Goal: Information Seeking & Learning: Check status

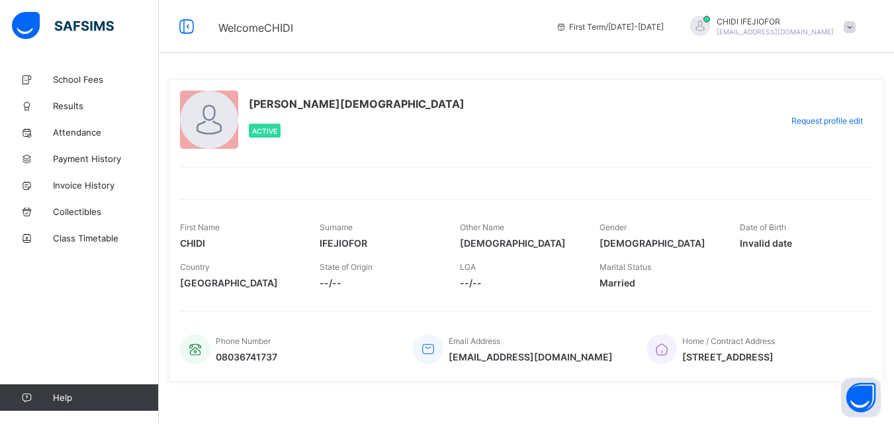
scroll to position [11, 0]
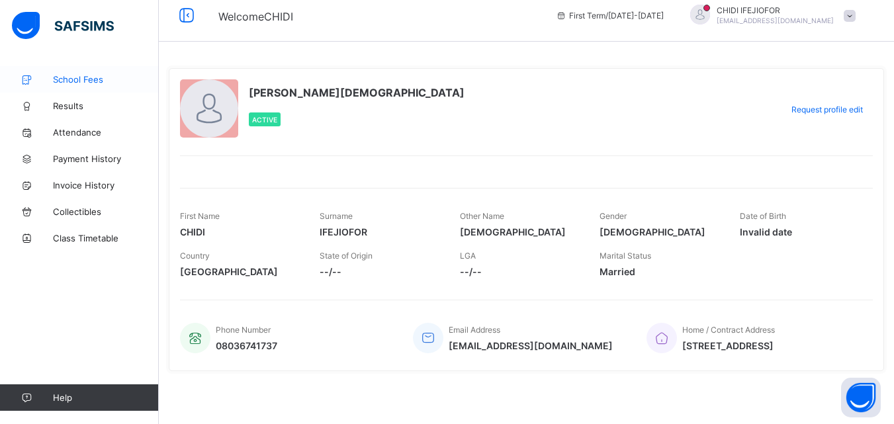
click at [86, 80] on span "School Fees" at bounding box center [106, 79] width 106 height 11
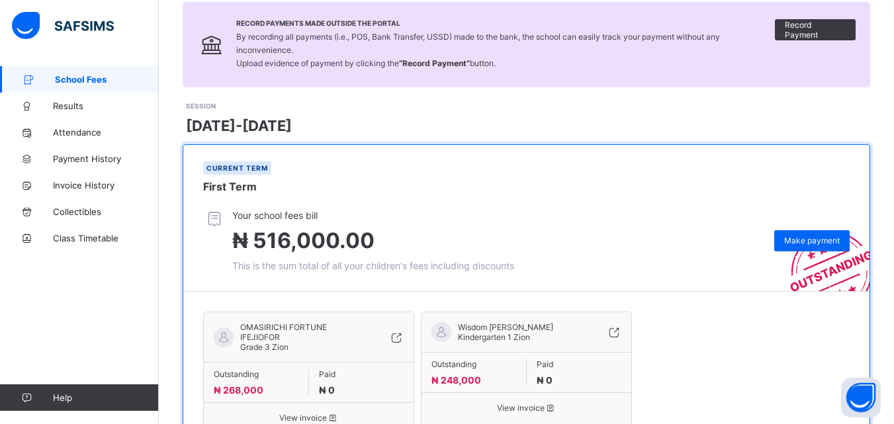
scroll to position [150, 0]
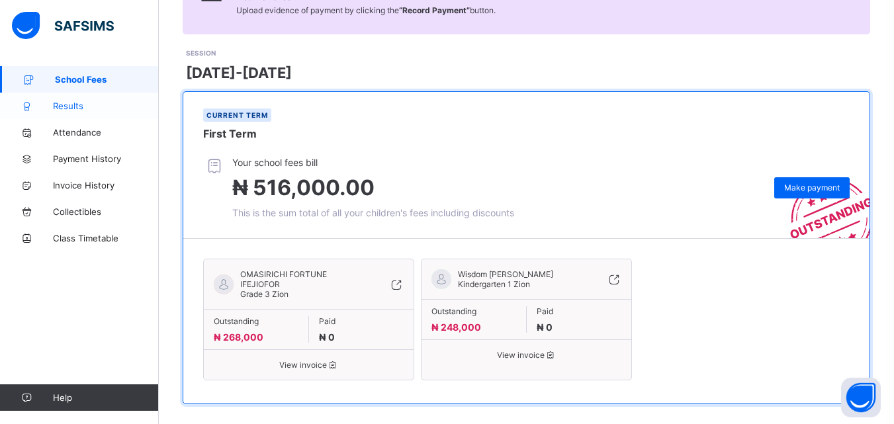
click at [68, 108] on span "Results" at bounding box center [106, 106] width 106 height 11
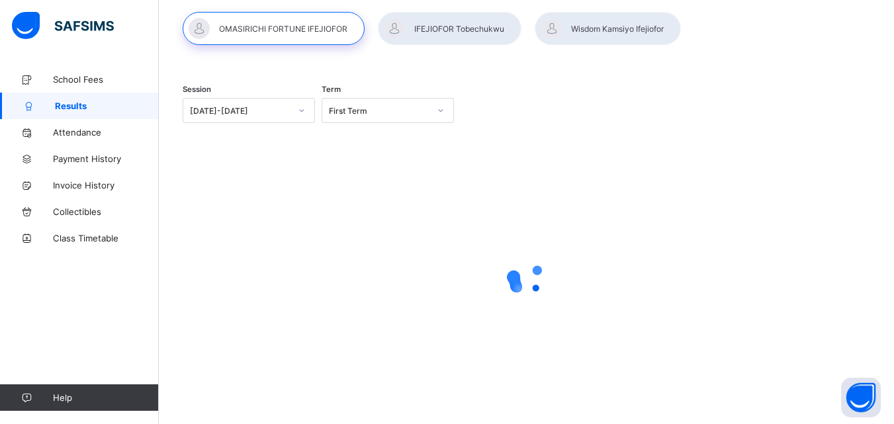
scroll to position [112, 0]
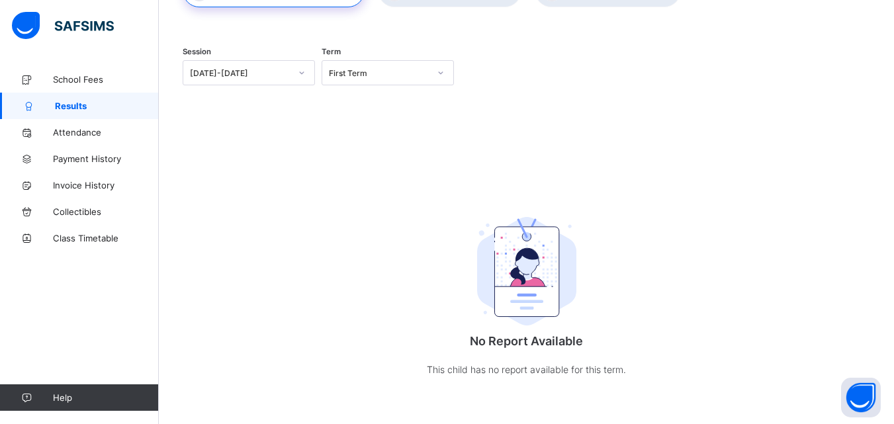
click at [306, 71] on icon at bounding box center [302, 72] width 8 height 13
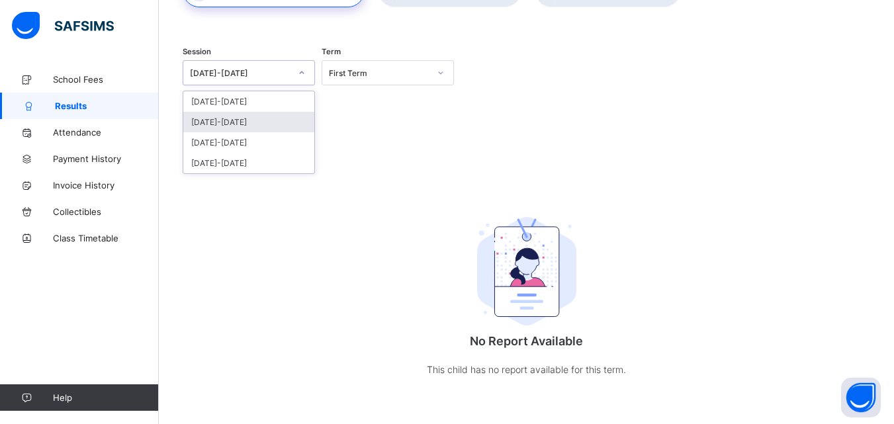
click at [228, 122] on div "[DATE]-[DATE]" at bounding box center [248, 122] width 131 height 21
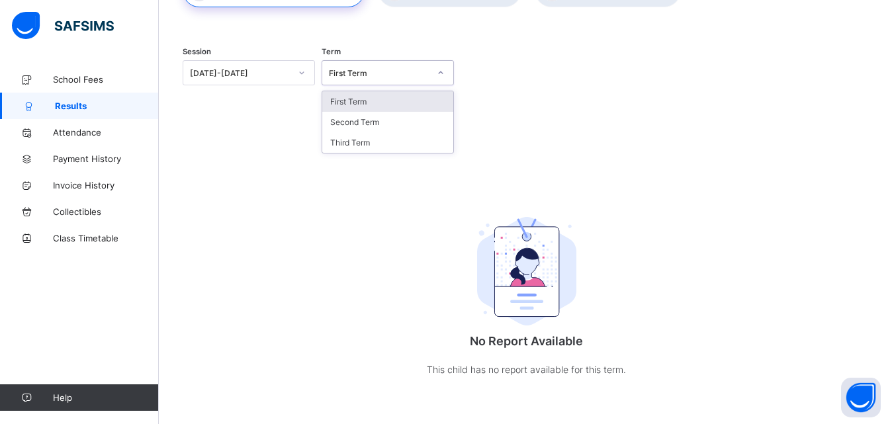
click at [445, 71] on icon at bounding box center [441, 72] width 8 height 13
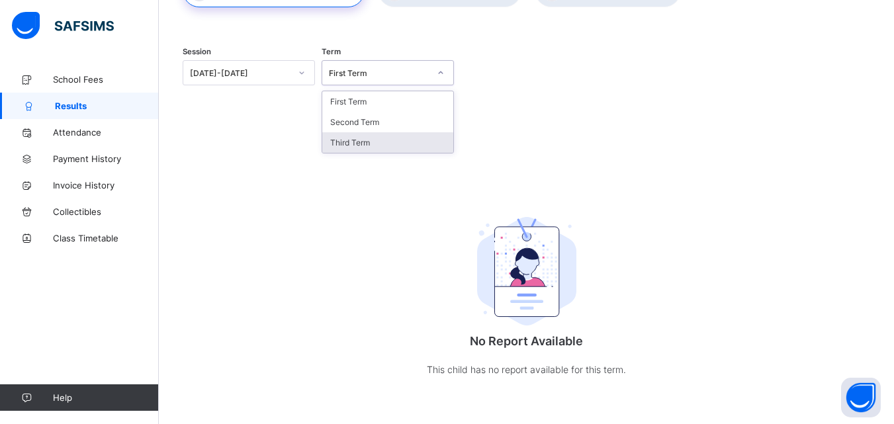
click at [355, 145] on div "Third Term" at bounding box center [387, 142] width 131 height 21
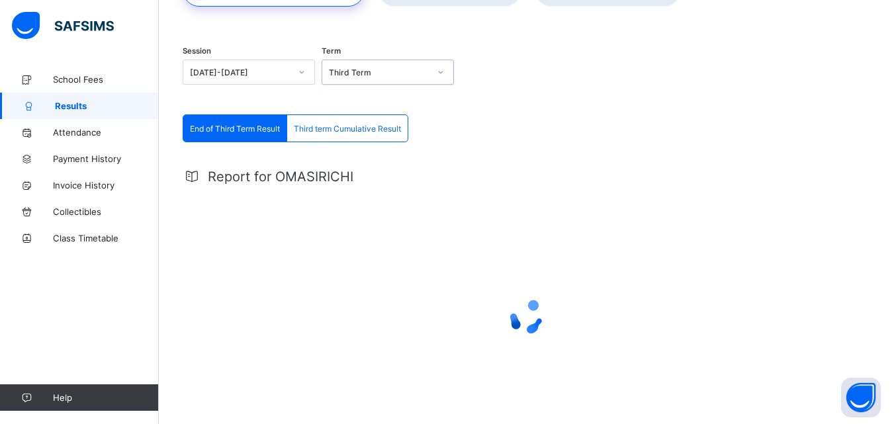
scroll to position [0, 0]
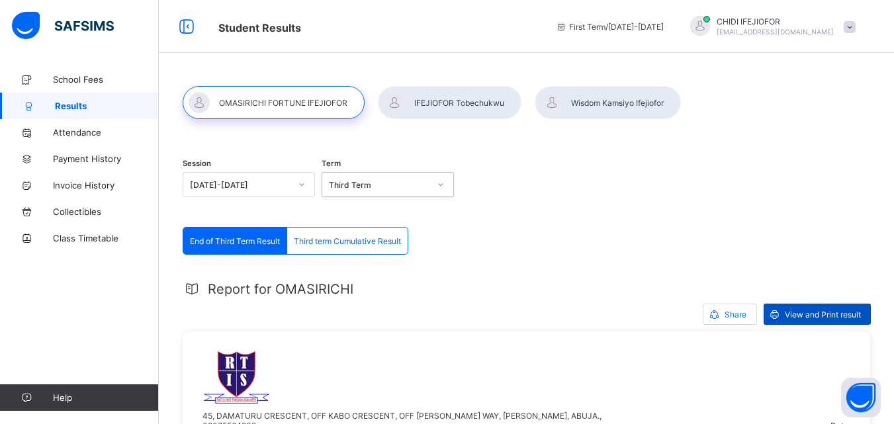
click at [824, 313] on span "View and Print result" at bounding box center [823, 315] width 76 height 10
click at [376, 238] on span "Third term Cumulative Result" at bounding box center [347, 241] width 107 height 10
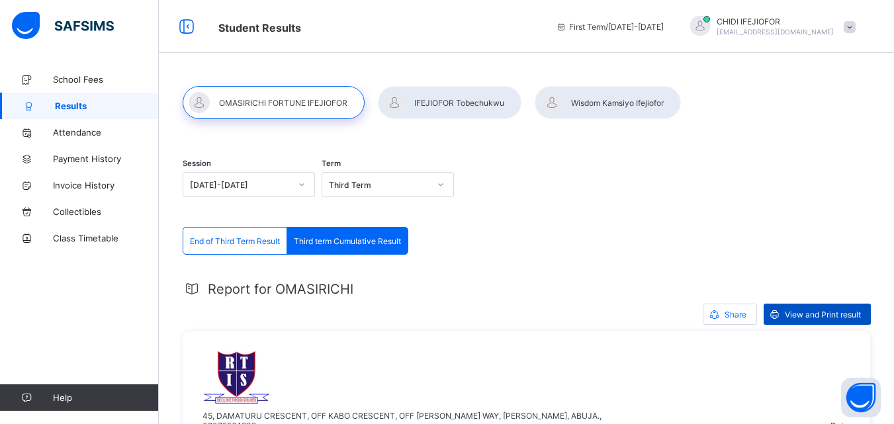
click at [816, 319] on span "View and Print result" at bounding box center [823, 315] width 76 height 10
click at [602, 109] on div at bounding box center [608, 102] width 146 height 33
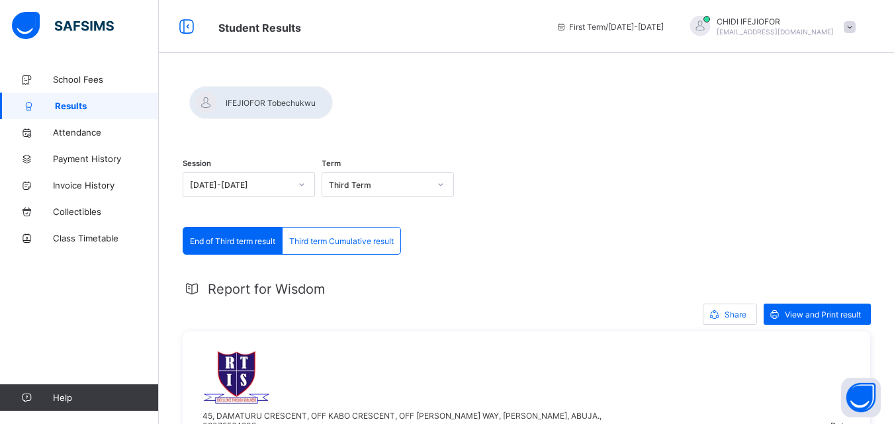
click at [602, 119] on div at bounding box center [526, 119] width 687 height 0
click at [685, 224] on div "Session 2024-2025 Term Third Term" at bounding box center [526, 186] width 687 height 81
click at [685, 225] on div "Session 2024-2025 Term Third Term" at bounding box center [526, 186] width 687 height 81
click at [685, 224] on div "Session 2024-2025 Term Third Term" at bounding box center [526, 186] width 687 height 81
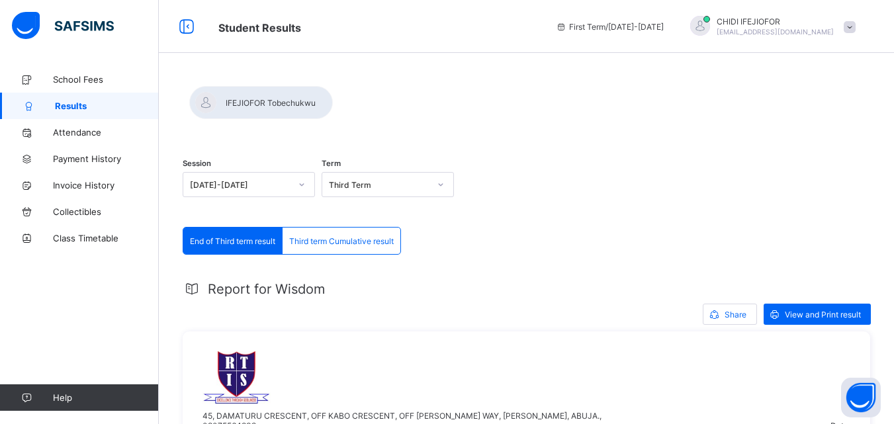
click at [685, 224] on div "Session 2024-2025 Term Third Term" at bounding box center [526, 186] width 687 height 81
click at [705, 225] on div "Session 2024-2025 Term Third Term" at bounding box center [526, 186] width 687 height 81
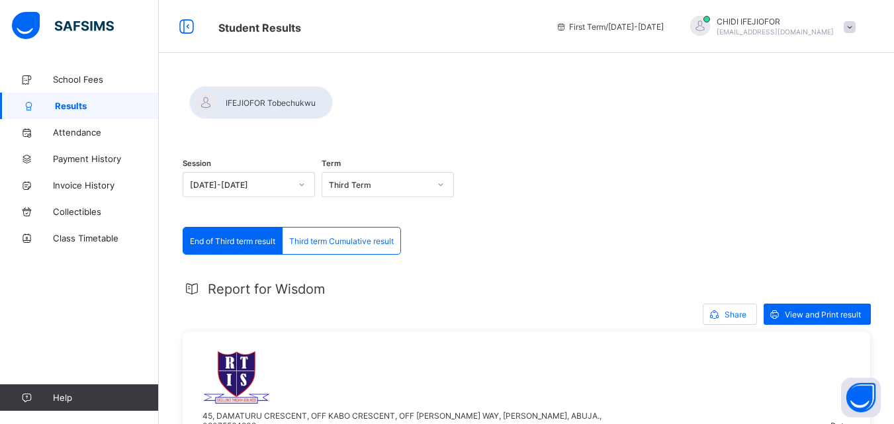
click at [705, 225] on div "Session 2024-2025 Term Third Term" at bounding box center [526, 186] width 687 height 81
click at [826, 316] on span "View and Print result" at bounding box center [823, 315] width 76 height 10
click at [365, 236] on span "Third term Cumulative result" at bounding box center [341, 241] width 105 height 10
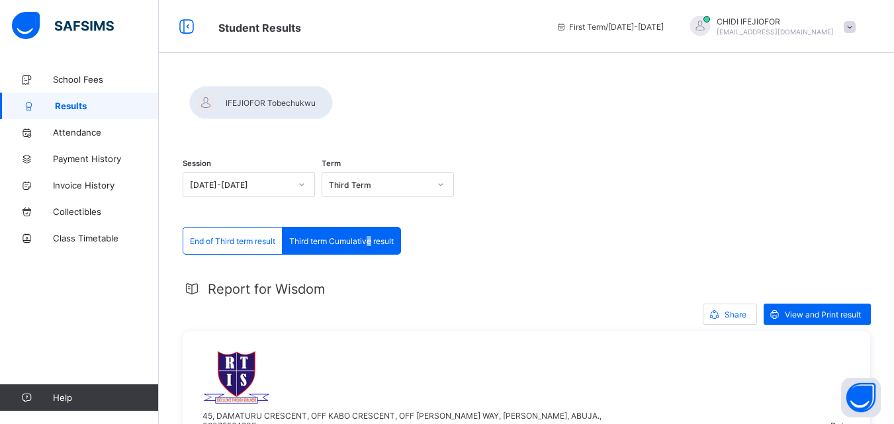
drag, startPoint x: 365, startPoint y: 236, endPoint x: 369, endPoint y: 244, distance: 8.9
click at [369, 244] on span "Third term Cumulative result" at bounding box center [341, 241] width 105 height 10
click at [812, 315] on span "View and Print result" at bounding box center [823, 315] width 76 height 10
click at [91, 81] on span "School Fees" at bounding box center [106, 79] width 106 height 11
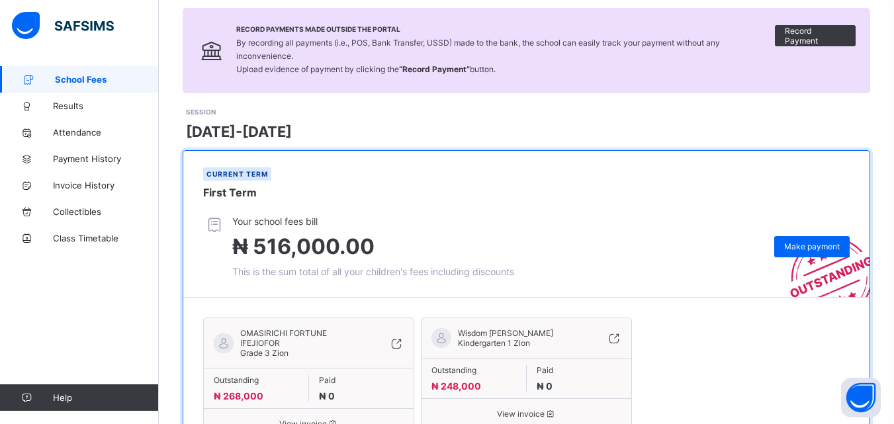
scroll to position [150, 0]
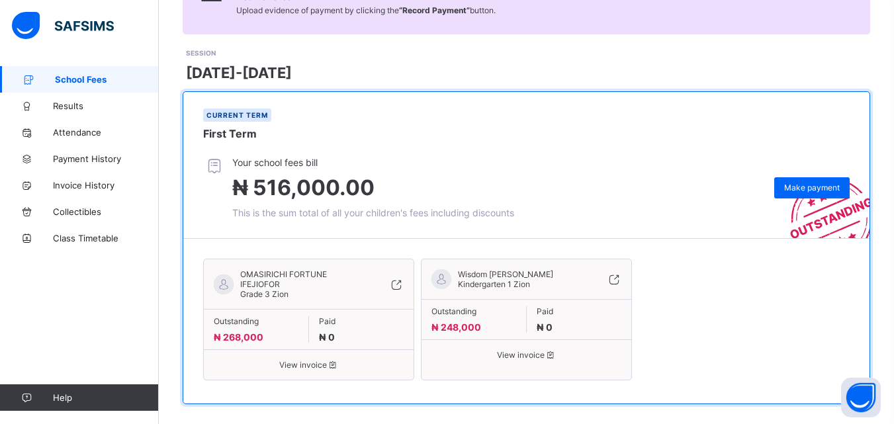
click at [335, 360] on icon at bounding box center [332, 365] width 11 height 10
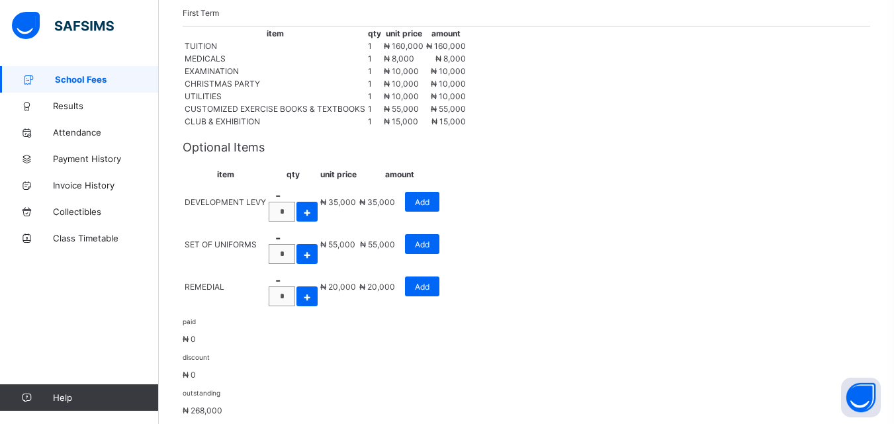
scroll to position [354, 0]
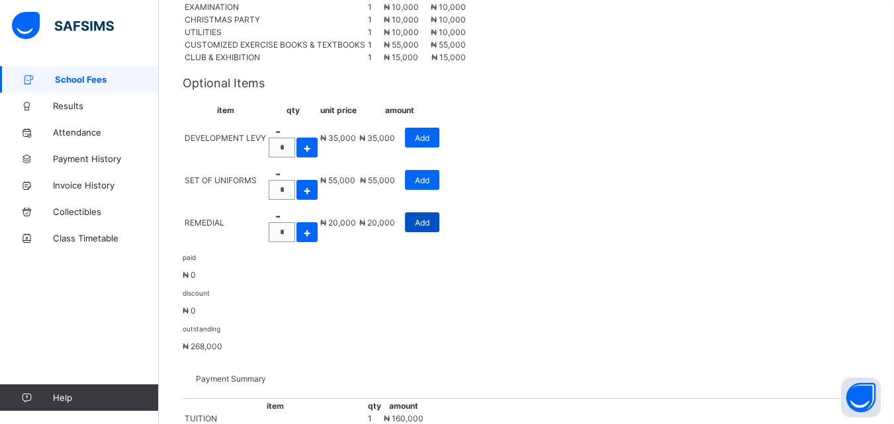
click at [429, 228] on span "Add" at bounding box center [422, 223] width 15 height 10
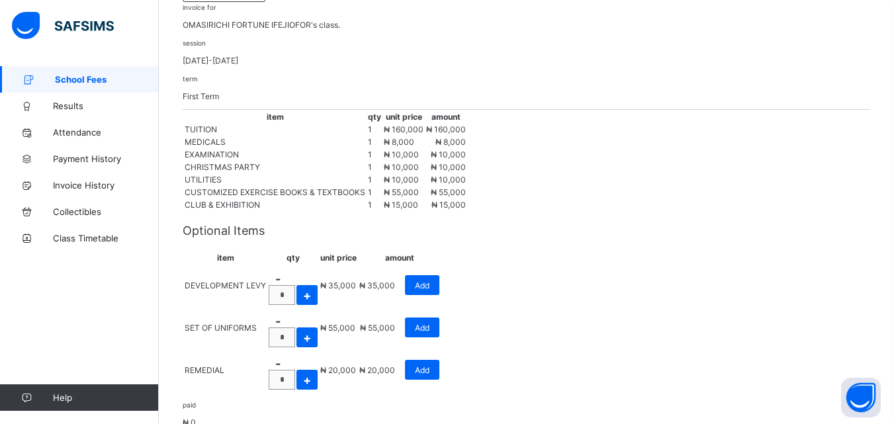
scroll to position [196, 0]
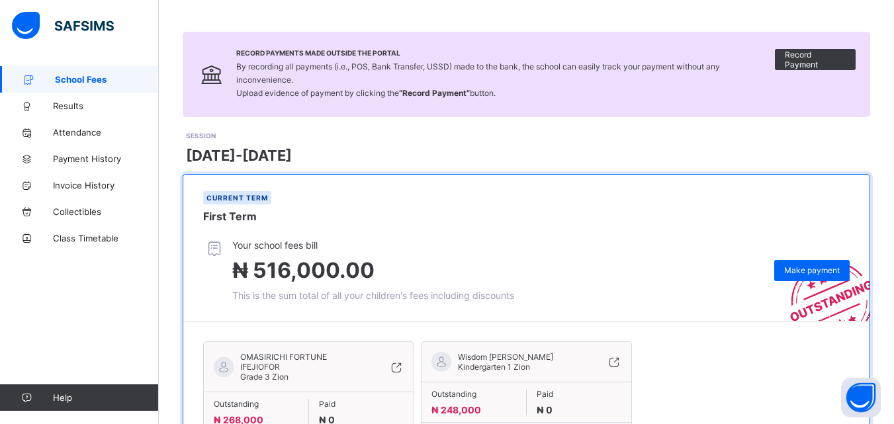
scroll to position [150, 0]
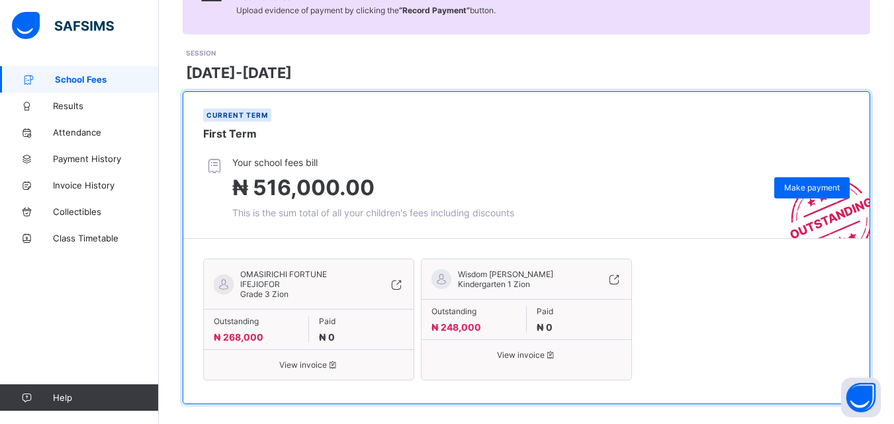
click at [321, 360] on span "View invoice" at bounding box center [309, 365] width 190 height 10
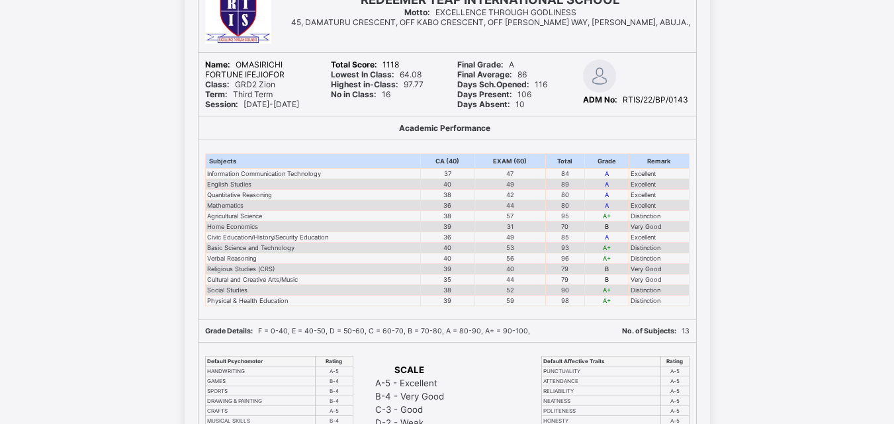
scroll to position [108, 0]
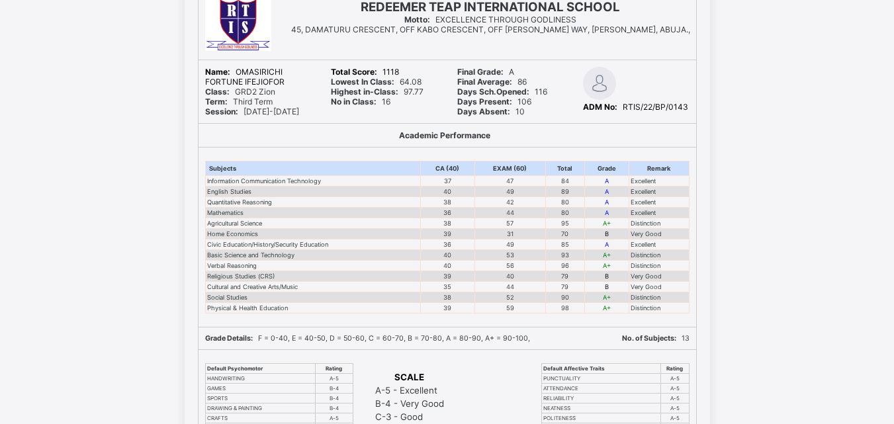
click at [609, 314] on div "Subjects CA (40) EXAM (60) Total Grade Remark Information Communication Technol…" at bounding box center [446, 237] width 497 height 179
click at [574, 332] on div "Grade Details: F = 0-40, E = 40-50, D = 50-60, C = 60-70, B = 70-80, A = 80-90,…" at bounding box center [403, 338] width 410 height 22
click at [568, 329] on div "Grade Details: F = 0-40, E = 40-50, D = 50-60, C = 60-70, B = 70-80, A = 80-90,…" at bounding box center [403, 338] width 410 height 22
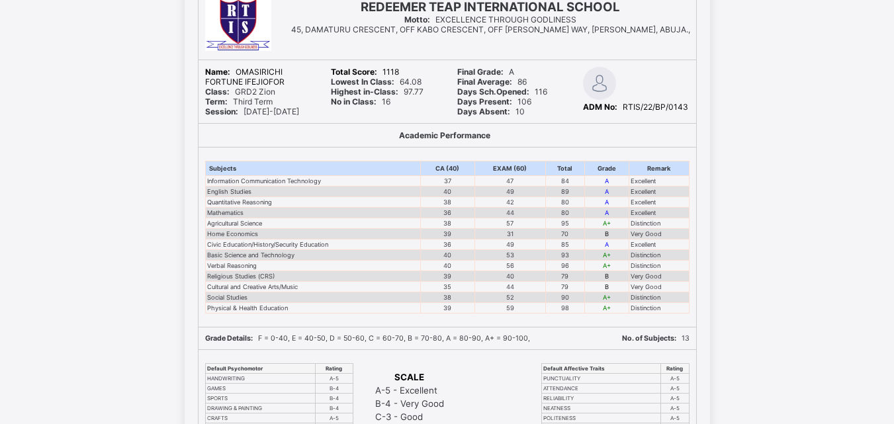
click at [568, 329] on div "Grade Details: F = 0-40, E = 40-50, D = 50-60, C = 60-70, B = 70-80, A = 80-90,…" at bounding box center [403, 338] width 410 height 22
click at [548, 330] on div "Grade Details: F = 0-40, E = 40-50, D = 50-60, C = 60-70, B = 70-80, A = 80-90,…" at bounding box center [403, 338] width 410 height 22
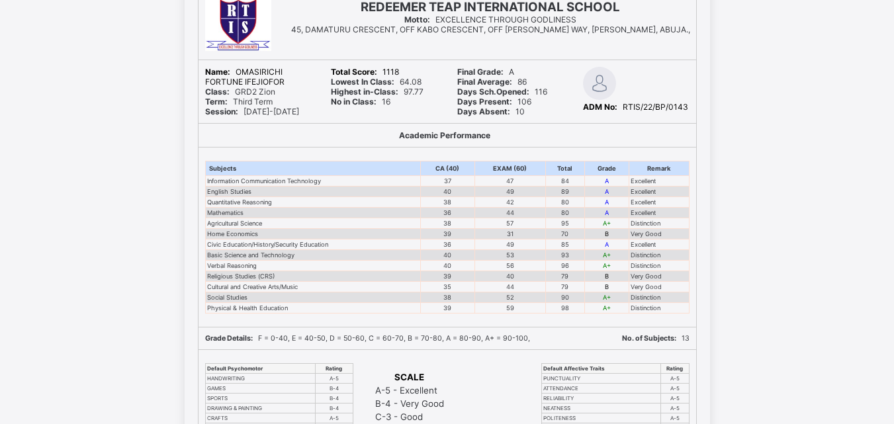
click at [548, 330] on div "Grade Details: F = 0-40, E = 40-50, D = 50-60, C = 60-70, B = 70-80, A = 80-90,…" at bounding box center [403, 338] width 410 height 22
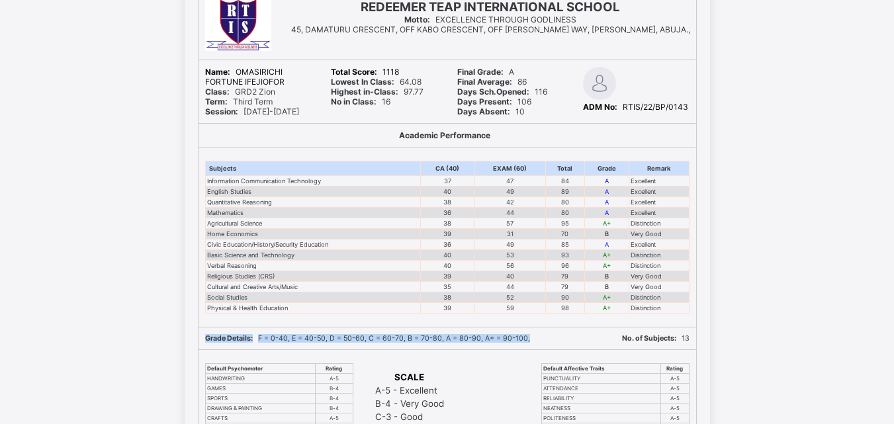
click at [548, 330] on div "Grade Details: F = 0-40, E = 40-50, D = 50-60, C = 60-70, B = 70-80, A = 80-90,…" at bounding box center [403, 338] width 410 height 22
click at [547, 335] on div "Grade Details: F = 0-40, E = 40-50, D = 50-60, C = 60-70, B = 70-80, A = 80-90,…" at bounding box center [403, 338] width 410 height 22
click at [546, 335] on div "Grade Details: F = 0-40, E = 40-50, D = 50-60, C = 60-70, B = 70-80, A = 80-90,…" at bounding box center [403, 338] width 397 height 9
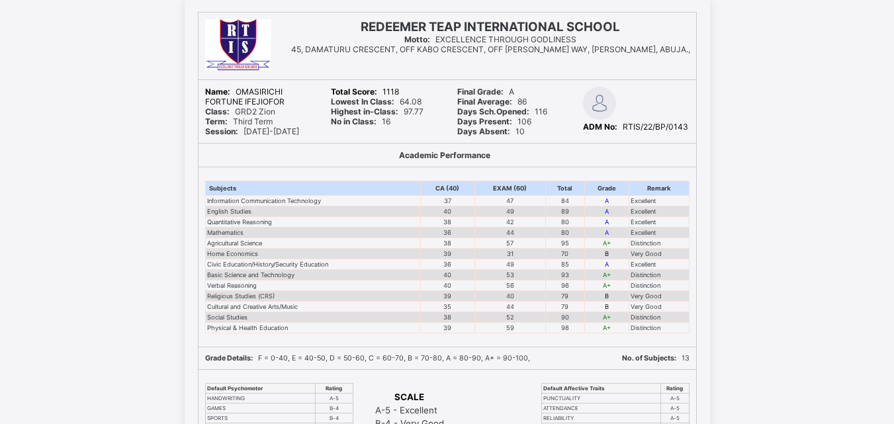
scroll to position [94, 0]
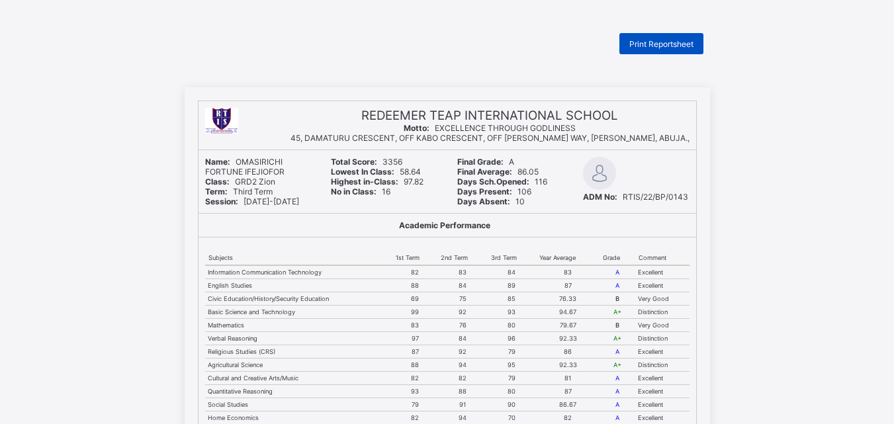
click at [632, 44] on div "Print Reportsheet" at bounding box center [661, 43] width 84 height 21
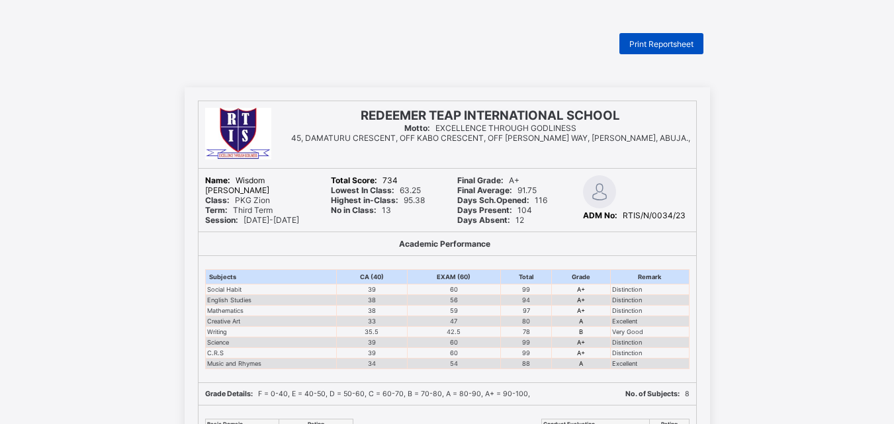
click at [644, 39] on span "Print Reportsheet" at bounding box center [661, 44] width 64 height 10
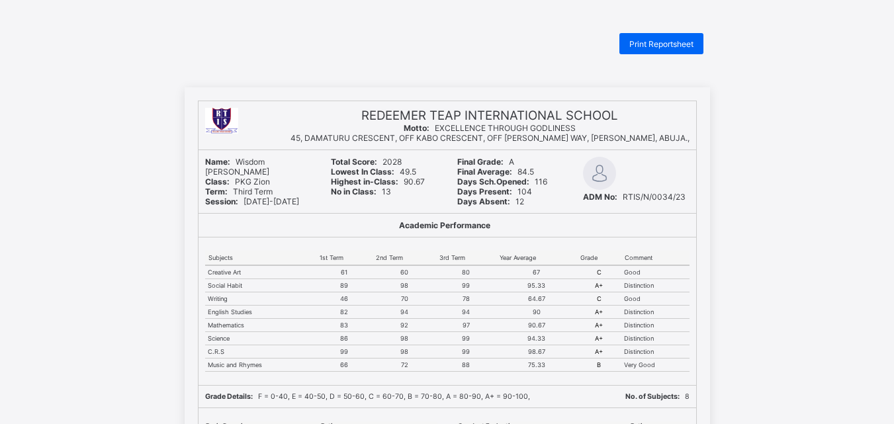
click at [669, 46] on span "Print Reportsheet" at bounding box center [661, 44] width 64 height 10
